Goal: Find contact information: Find contact information

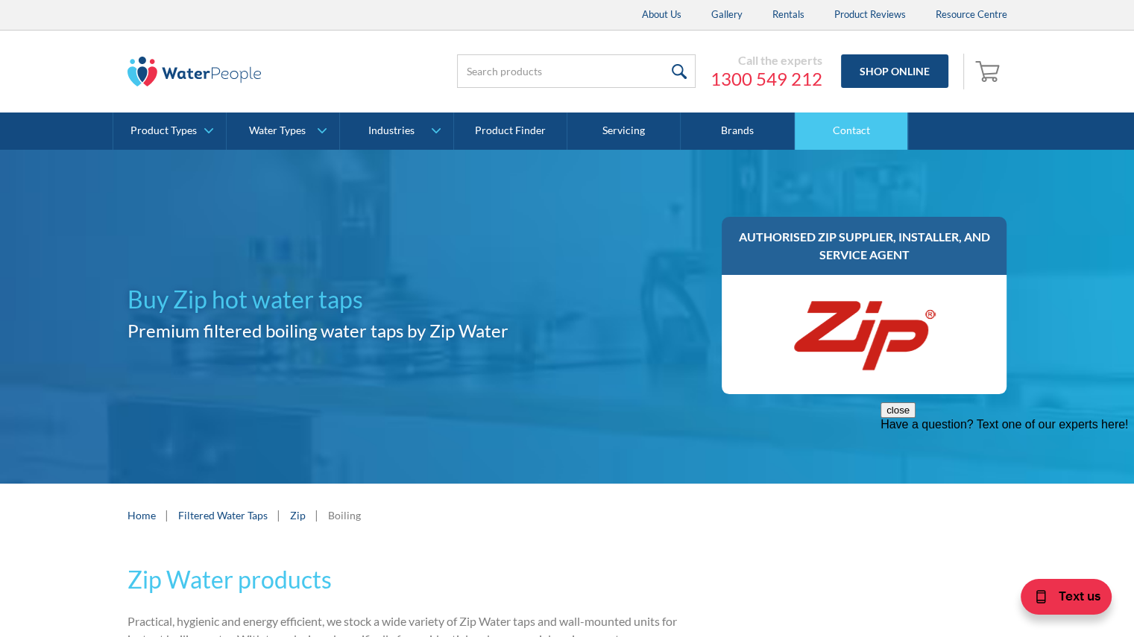
click at [830, 131] on link "Contact" at bounding box center [851, 131] width 113 height 37
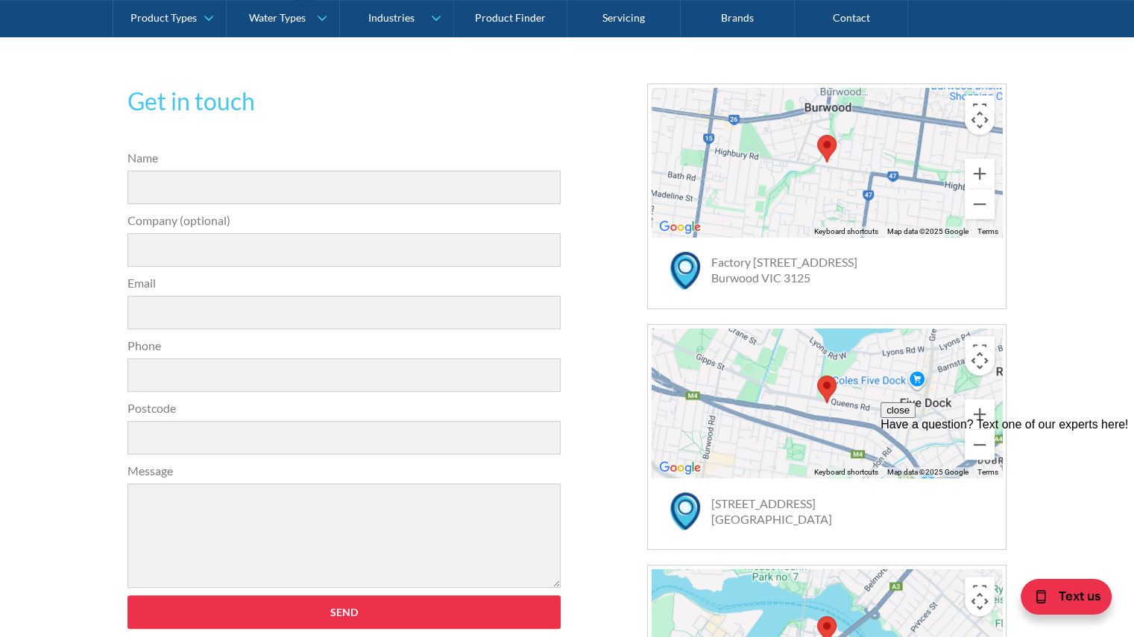
scroll to position [429, 0]
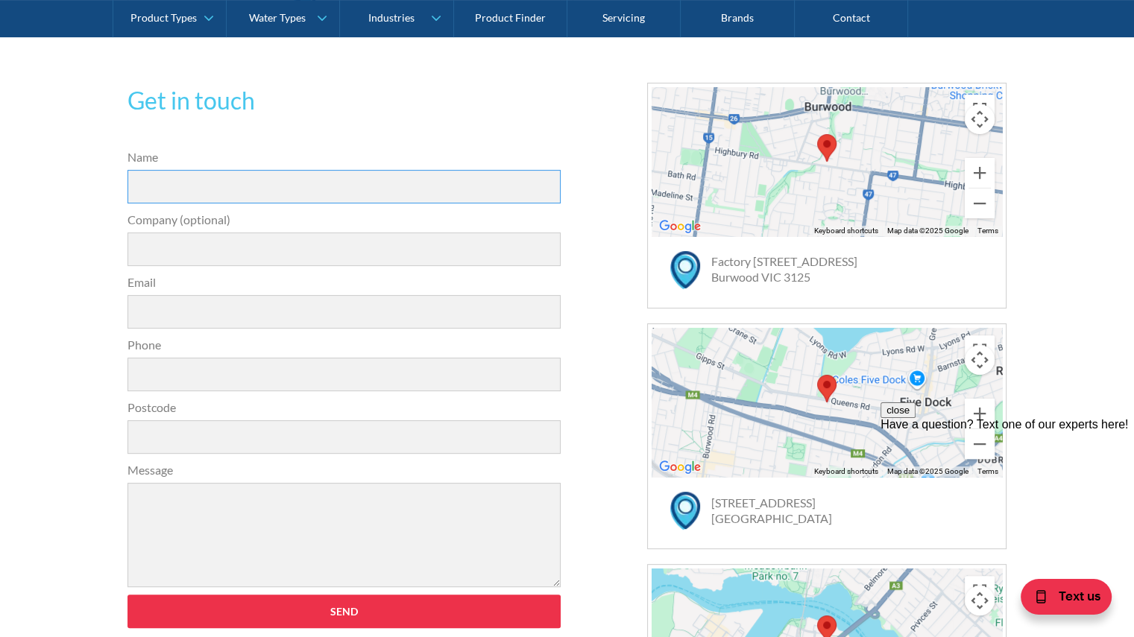
click at [262, 186] on input "Name" at bounding box center [344, 187] width 434 height 34
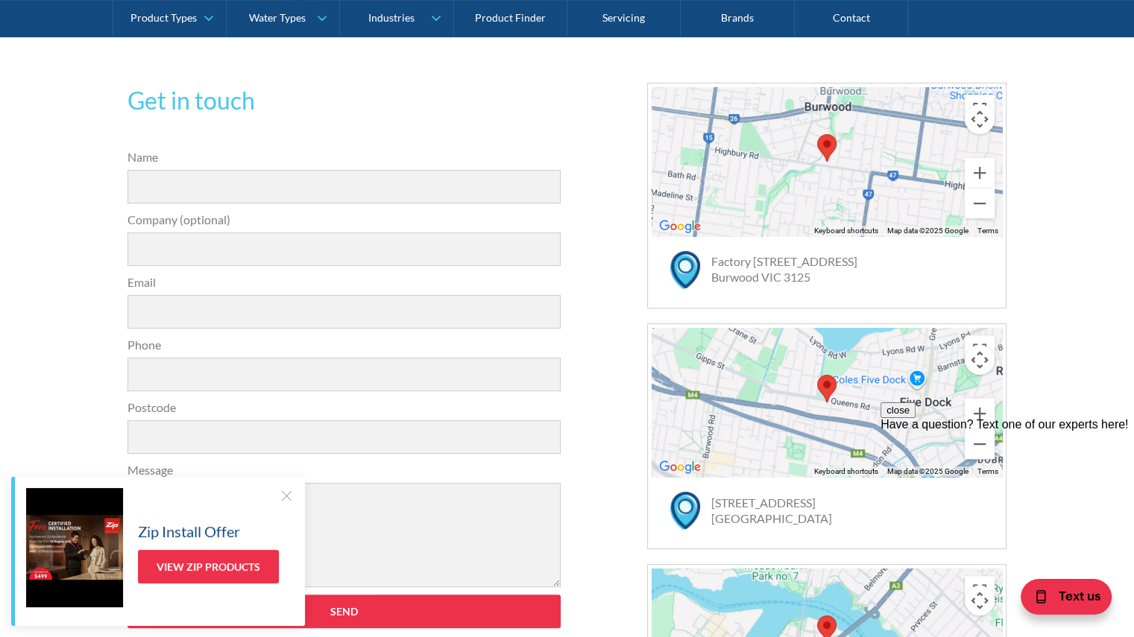
click at [590, 189] on div "Get in touch 31a2535b1fa56df3e4085a503ca978b33ae07608c9274f6380584a90323ec471d3…" at bounding box center [567, 437] width 880 height 708
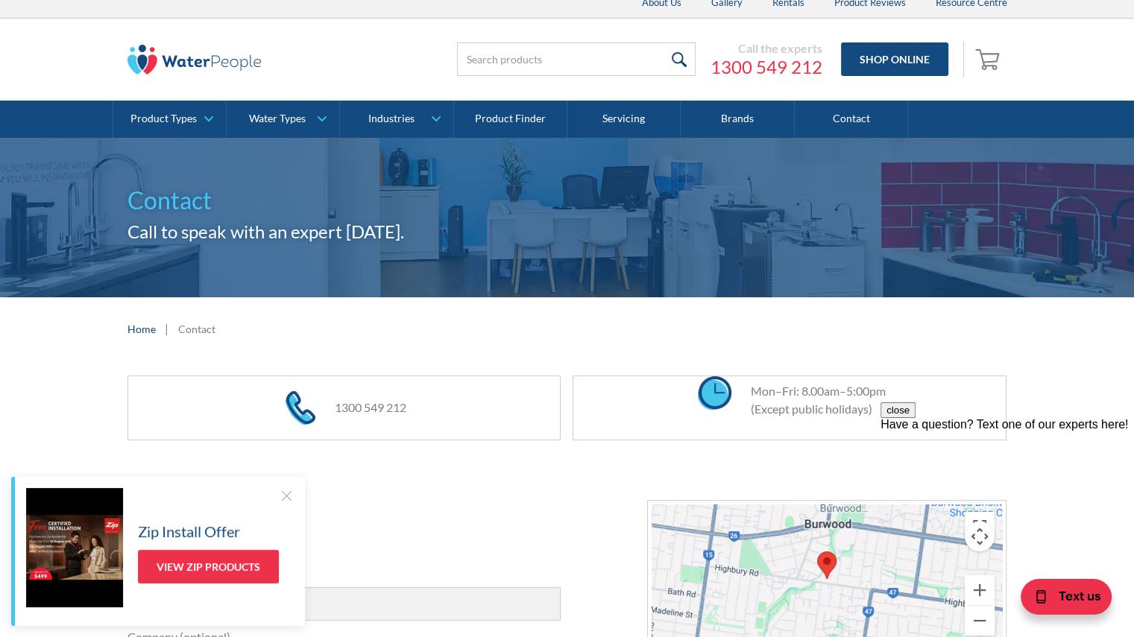
scroll to position [0, 0]
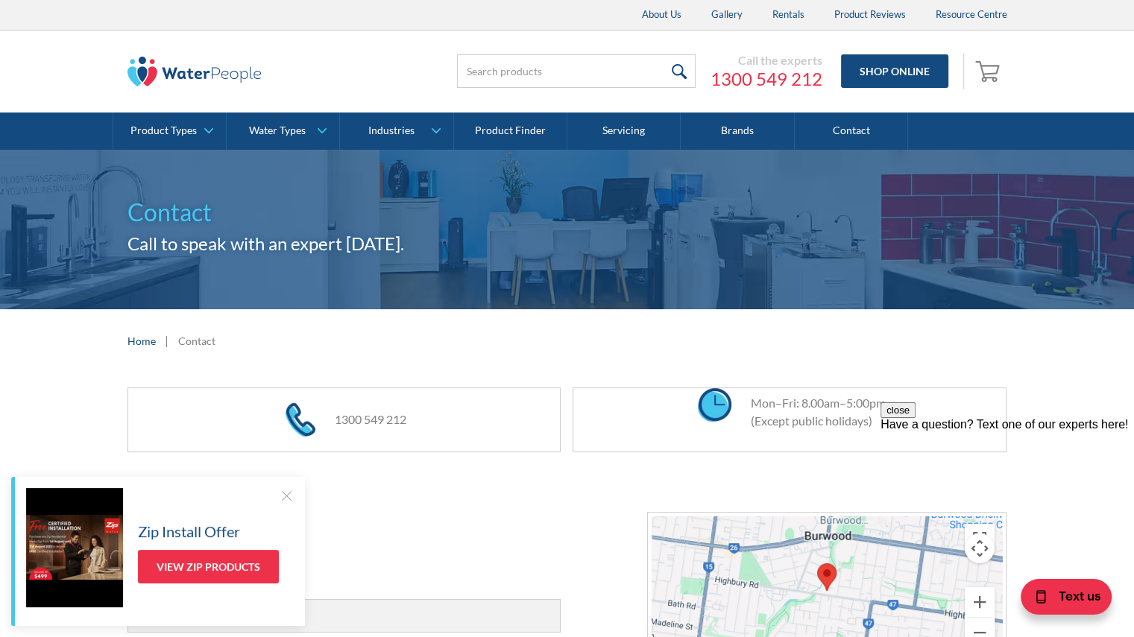
click at [665, 345] on div "Home | Contact" at bounding box center [567, 341] width 880 height 19
